Goal: Find specific page/section: Find specific page/section

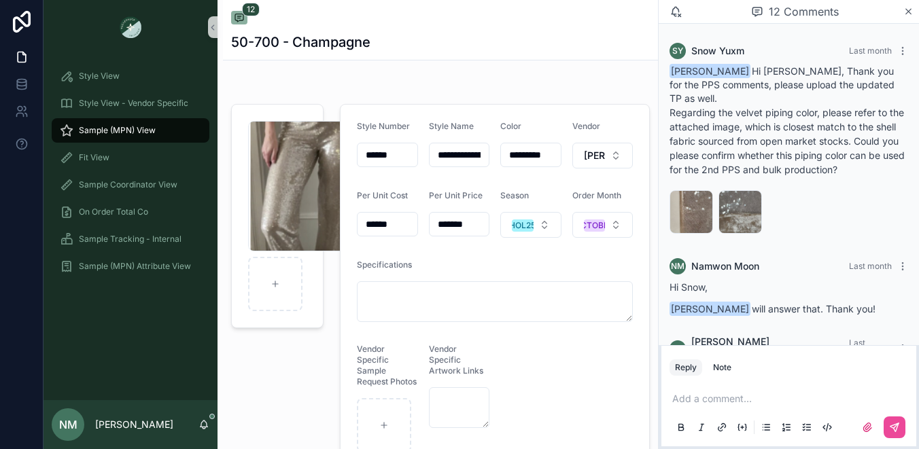
scroll to position [1067, 0]
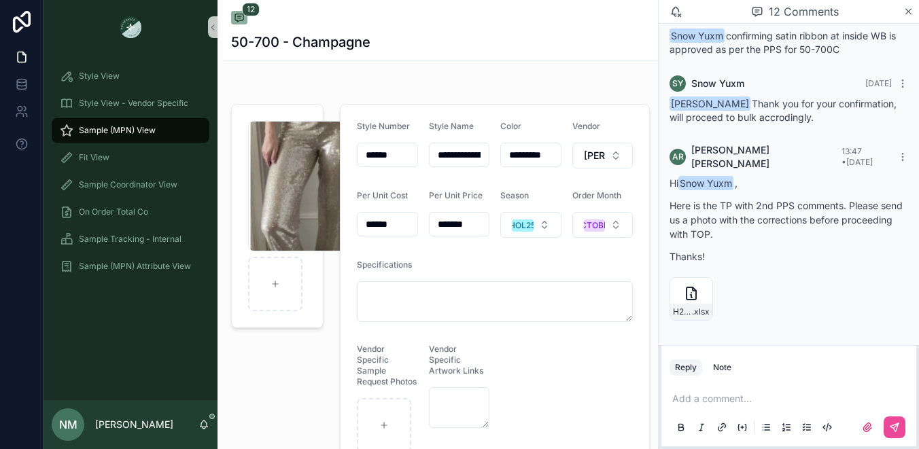
click at [125, 125] on span "Sample (MPN) View" at bounding box center [117, 130] width 77 height 11
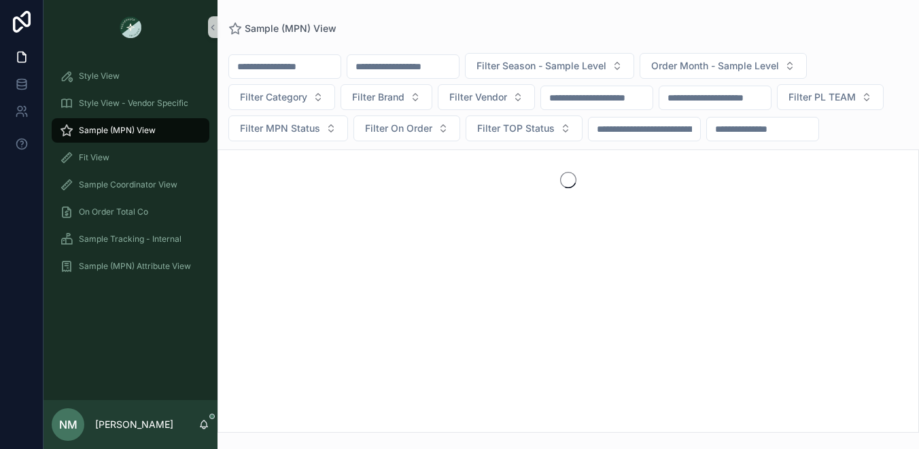
click at [427, 70] on input "scrollable content" at bounding box center [403, 66] width 112 height 19
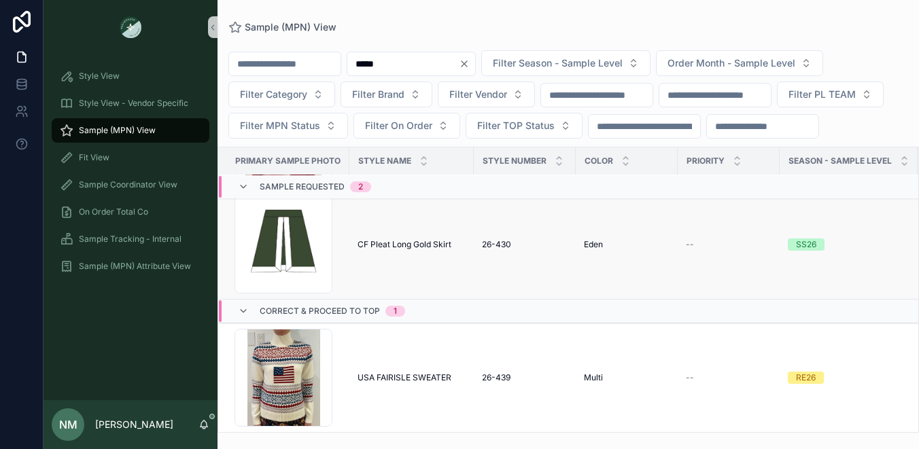
scroll to position [158, 0]
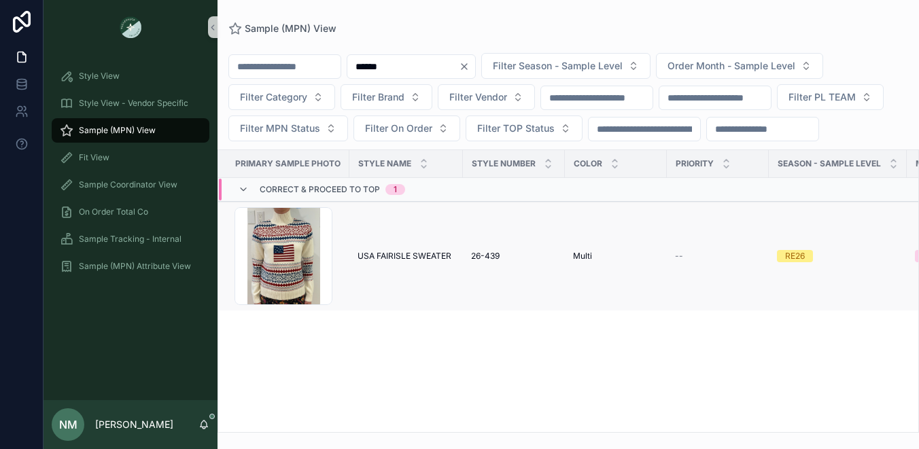
type input "******"
click at [411, 262] on span "USA FAIRISLE SWEATER" at bounding box center [405, 256] width 94 height 11
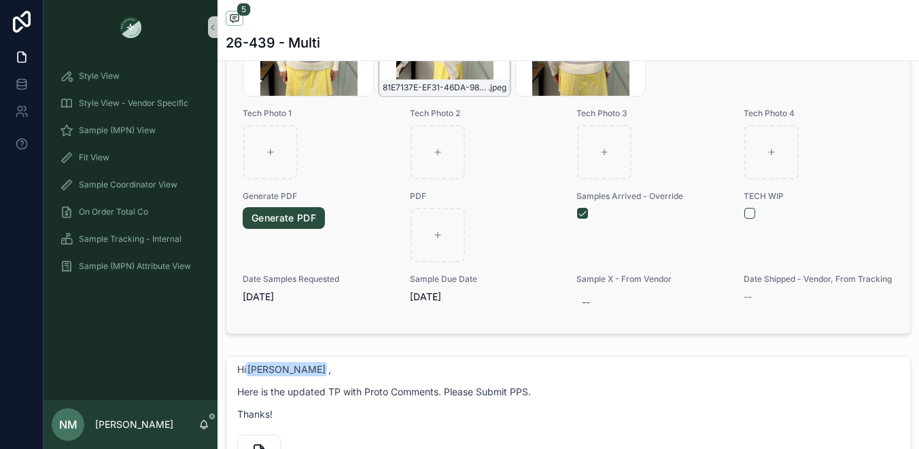
scroll to position [711, 0]
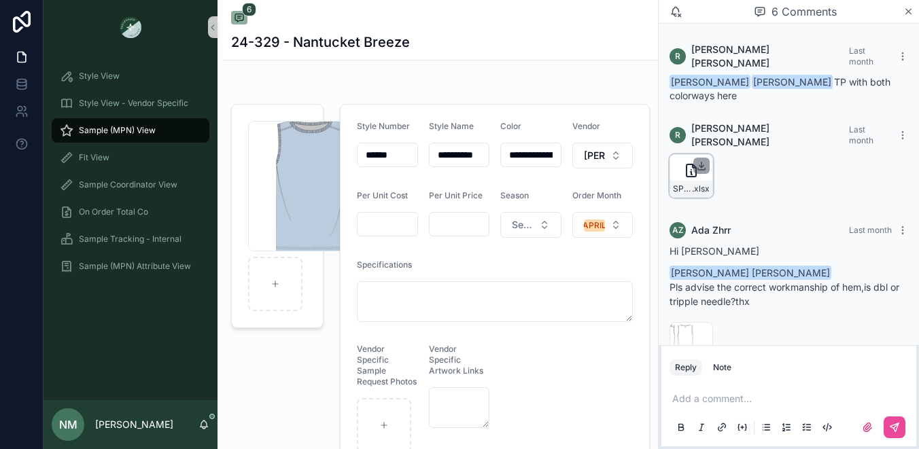
click at [702, 162] on icon "scrollable content" at bounding box center [702, 164] width 0 height 5
click at [868, 322] on div "image .png" at bounding box center [789, 344] width 239 height 44
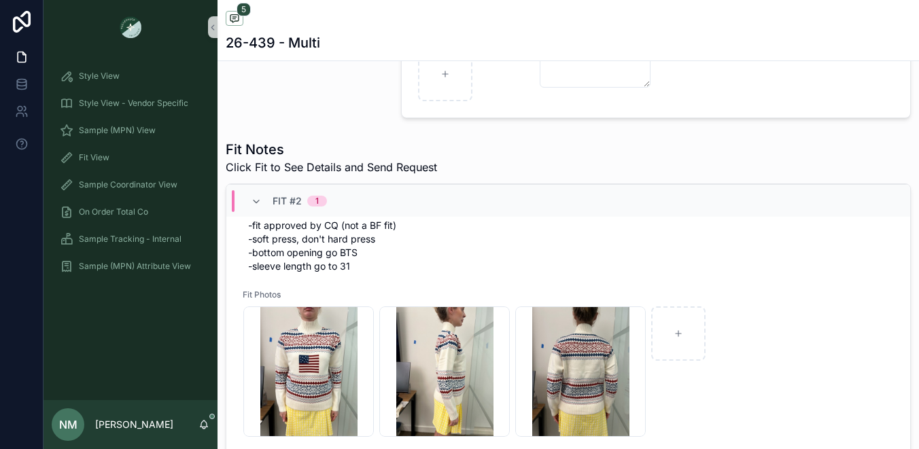
scroll to position [781, 0]
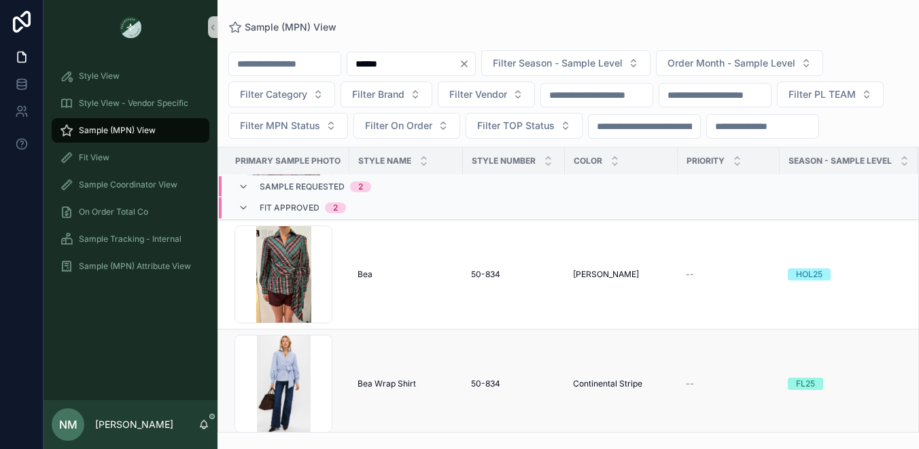
scroll to position [458, 0]
click at [378, 281] on div "Bea Bea" at bounding box center [406, 275] width 97 height 11
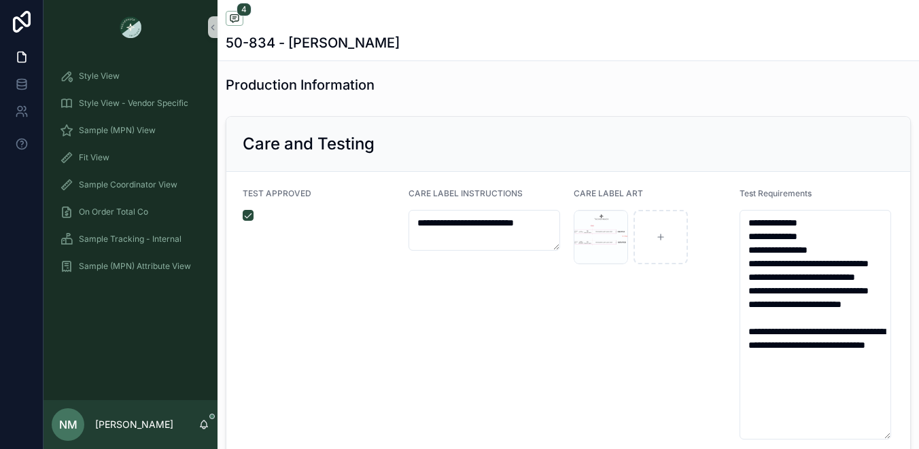
scroll to position [3068, 0]
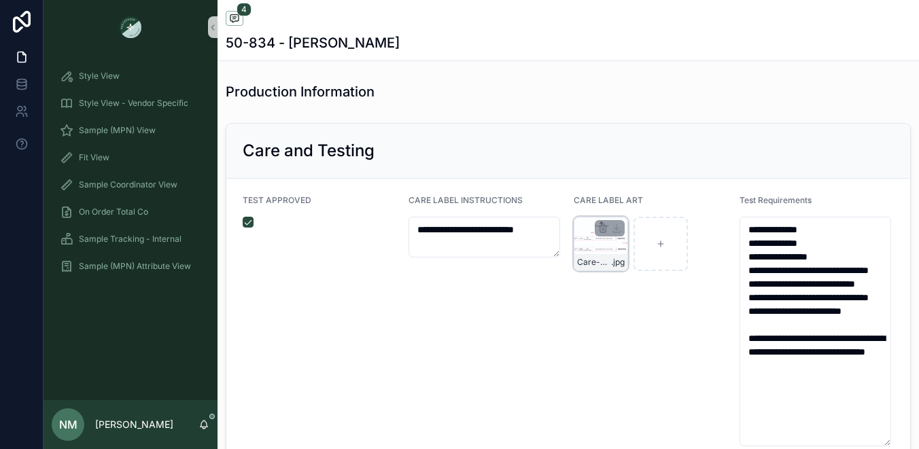
click at [600, 254] on div "Care-Layout-for-Styles-50-864,-50-834- .jpg" at bounding box center [601, 244] width 54 height 54
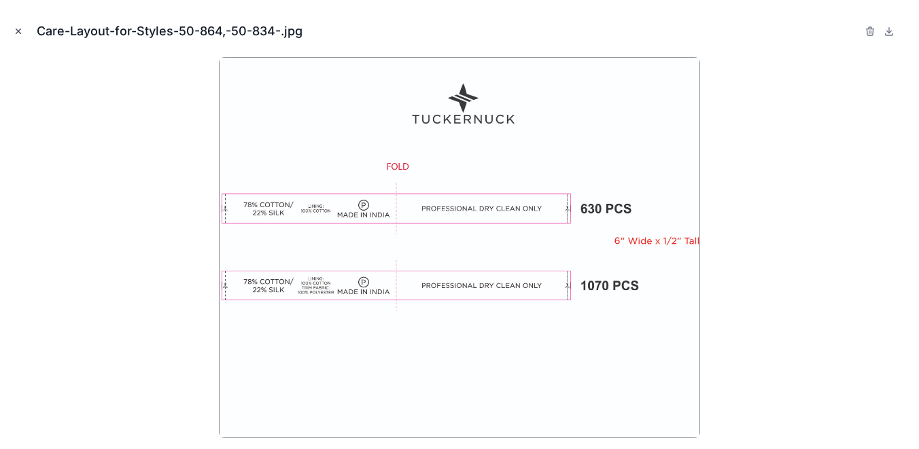
click at [18, 29] on icon "Close modal" at bounding box center [19, 32] width 10 height 10
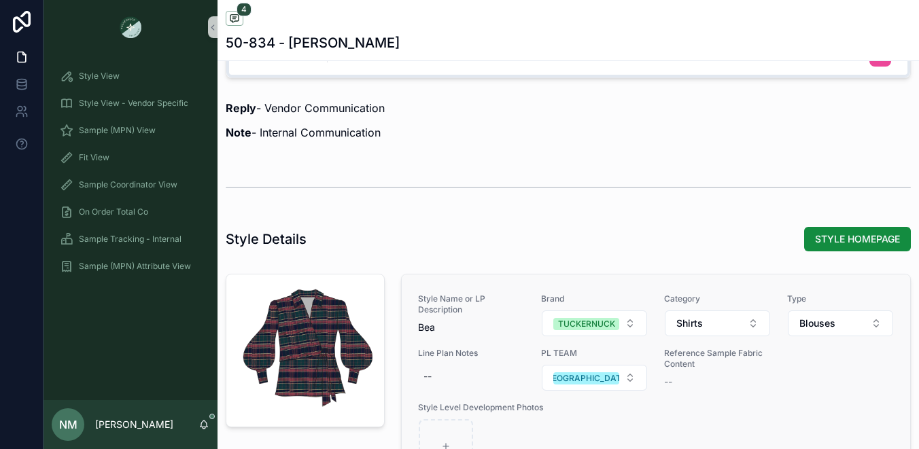
scroll to position [944, 0]
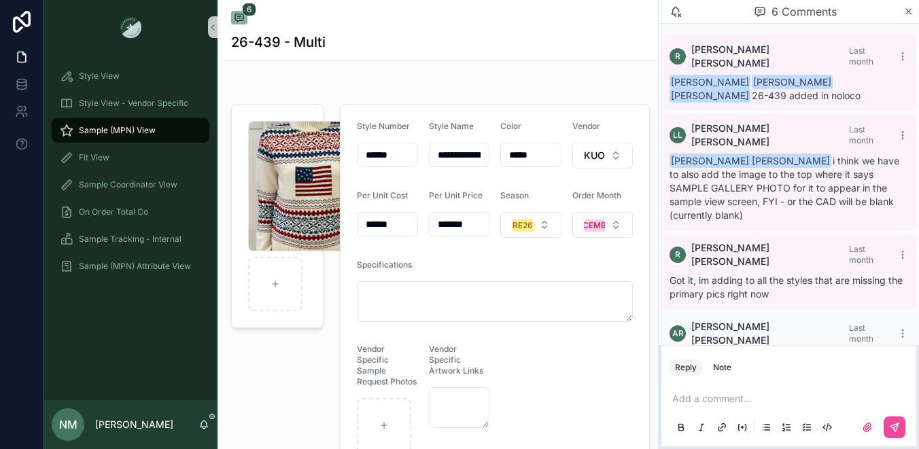
scroll to position [403, 0]
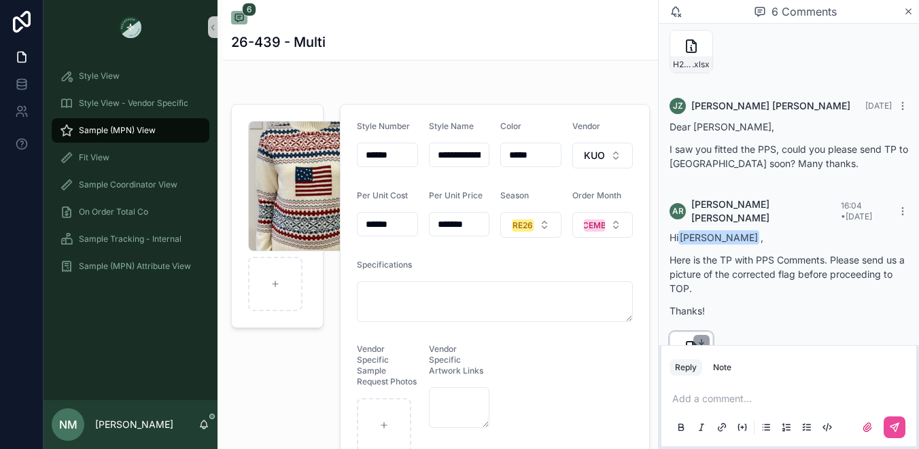
click at [704, 338] on icon "scrollable content" at bounding box center [701, 343] width 11 height 11
